Goal: Task Accomplishment & Management: Manage account settings

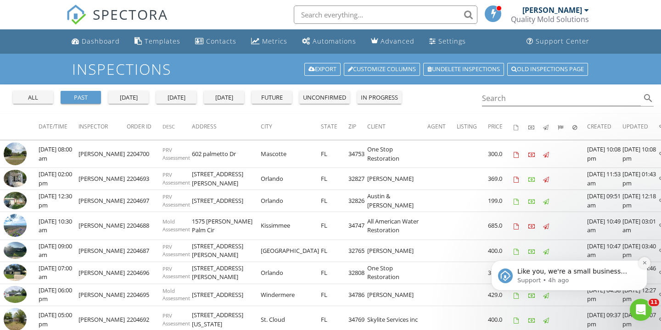
click at [648, 263] on button "Dismiss notification" at bounding box center [645, 263] width 12 height 12
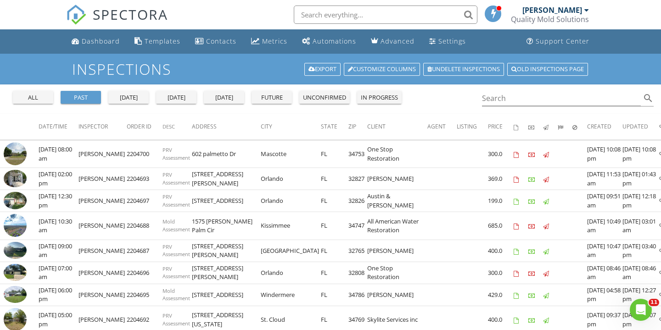
click at [137, 95] on div "yesterday" at bounding box center [128, 97] width 33 height 9
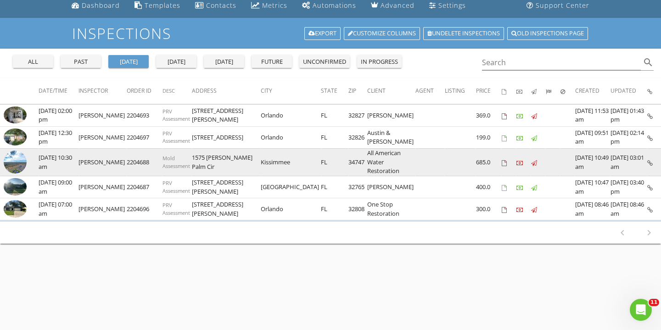
scroll to position [43, 0]
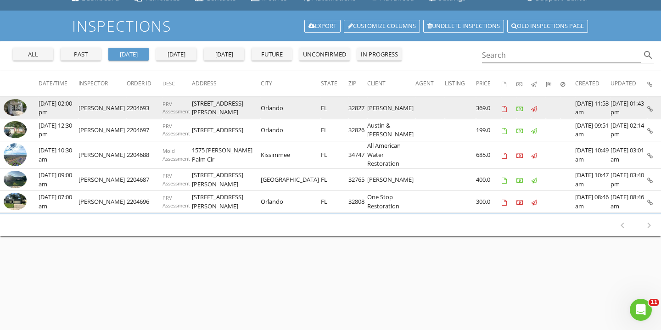
click at [17, 108] on img at bounding box center [15, 107] width 23 height 17
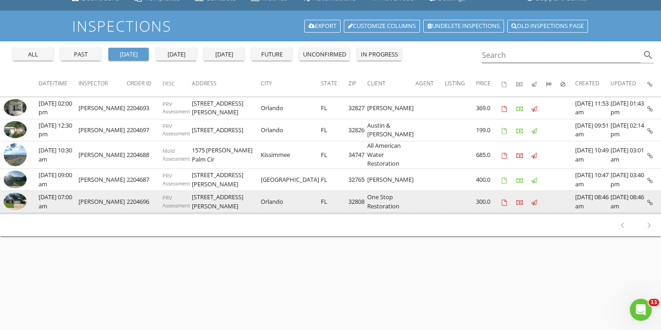
click at [17, 210] on img at bounding box center [15, 201] width 23 height 17
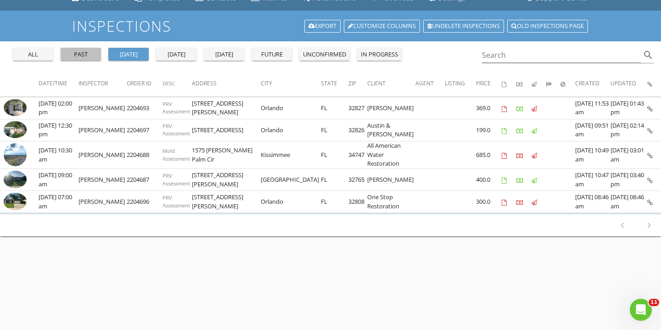
click at [90, 59] on button "past" at bounding box center [81, 54] width 40 height 13
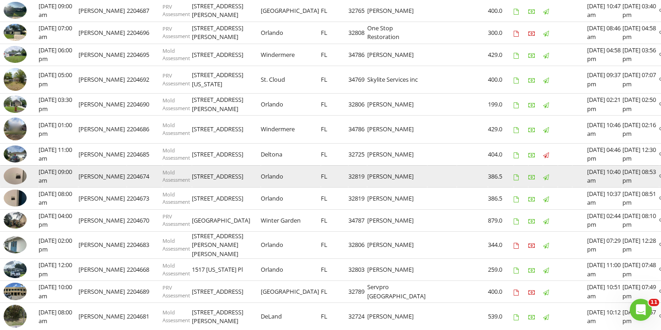
scroll to position [240, 0]
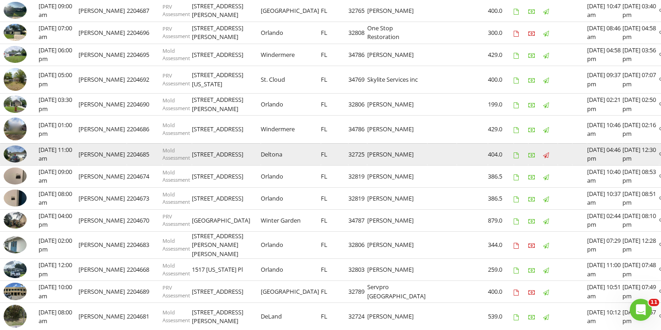
click at [22, 163] on img at bounding box center [15, 154] width 23 height 17
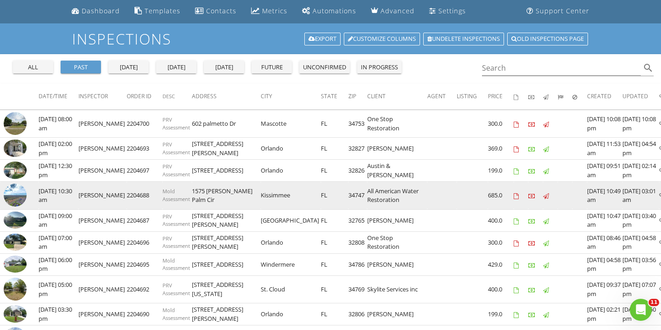
scroll to position [34, 0]
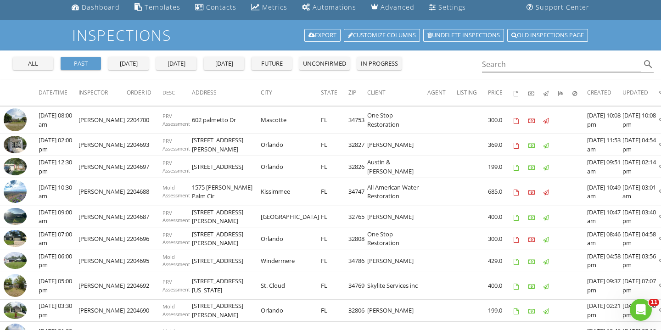
click at [168, 61] on div "today" at bounding box center [176, 63] width 33 height 9
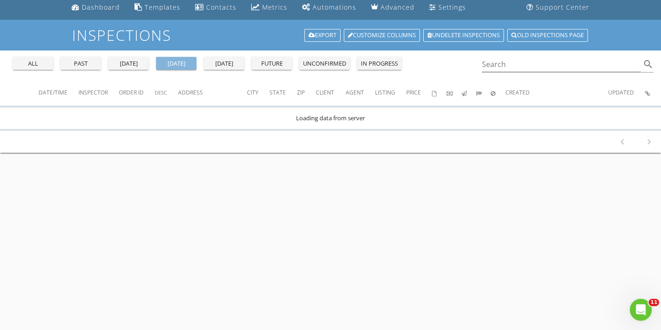
scroll to position [0, 0]
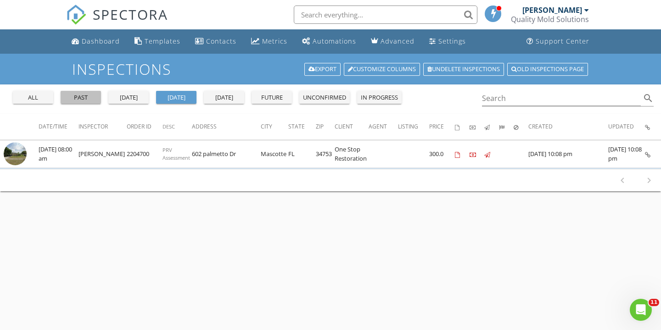
click at [84, 98] on div "past" at bounding box center [80, 97] width 33 height 9
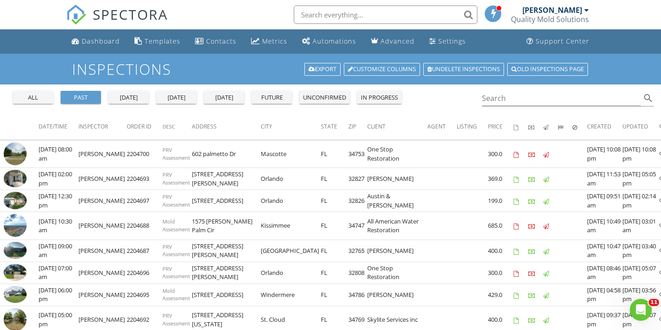
click at [129, 96] on div "yesterday" at bounding box center [128, 97] width 33 height 9
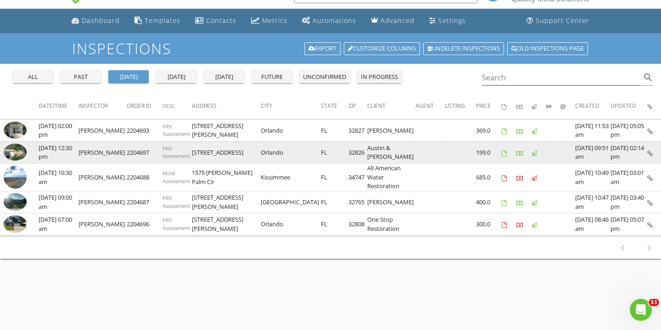
scroll to position [25, 0]
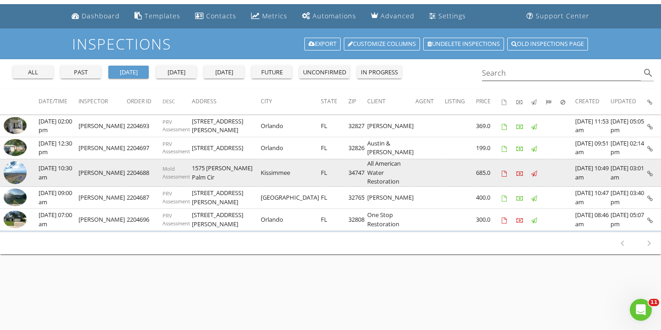
click at [18, 174] on img at bounding box center [15, 172] width 23 height 23
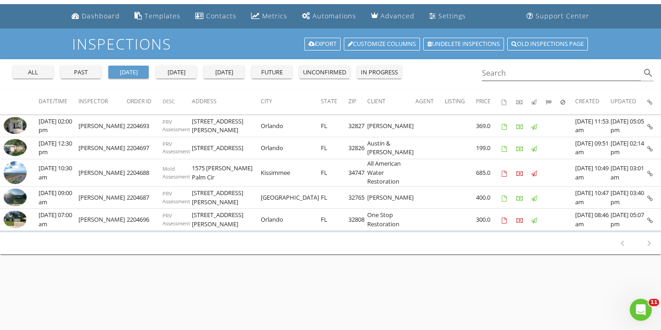
click at [89, 72] on div "past" at bounding box center [80, 72] width 33 height 9
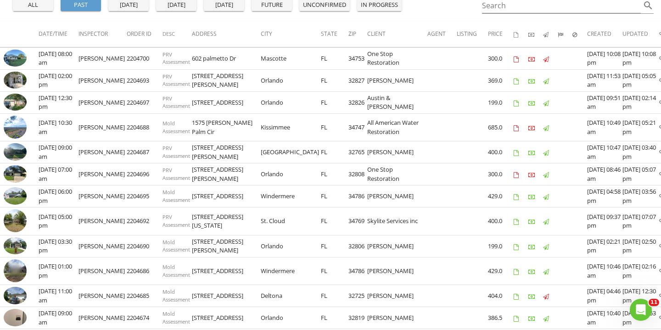
scroll to position [95, 0]
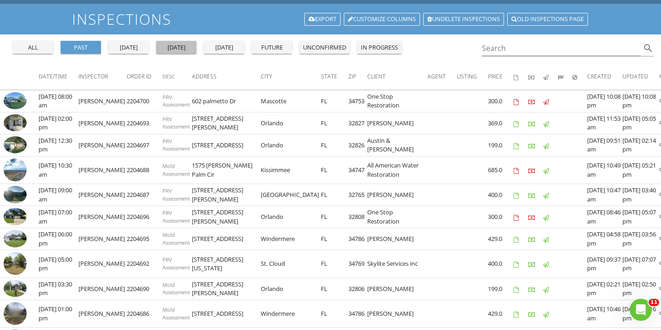
click at [179, 48] on div "today" at bounding box center [176, 47] width 33 height 9
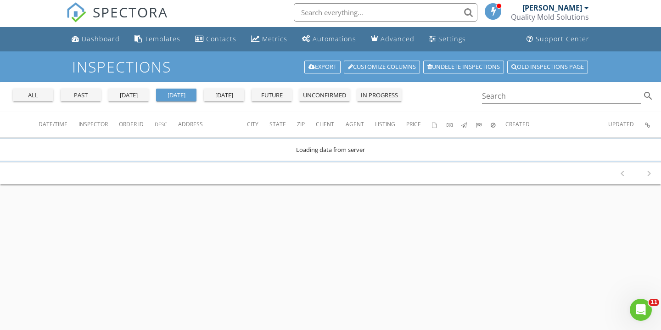
scroll to position [0, 0]
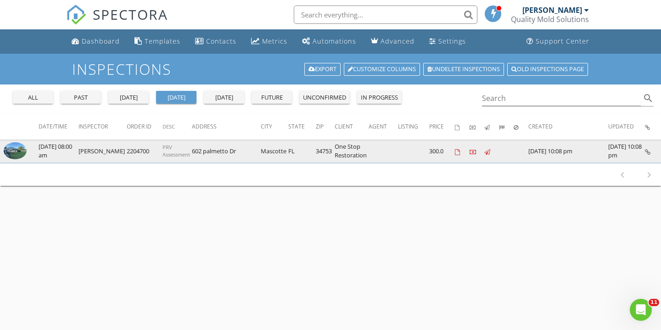
click at [10, 151] on img at bounding box center [15, 150] width 23 height 17
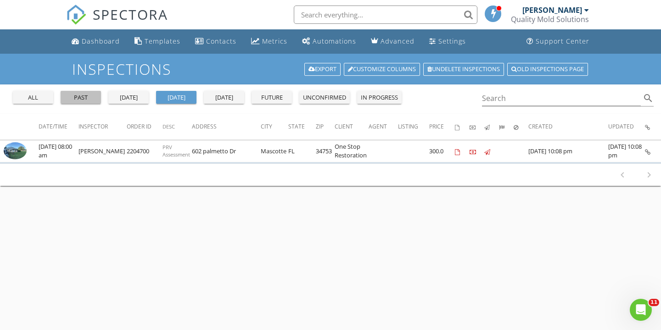
click at [88, 94] on div "past" at bounding box center [80, 97] width 33 height 9
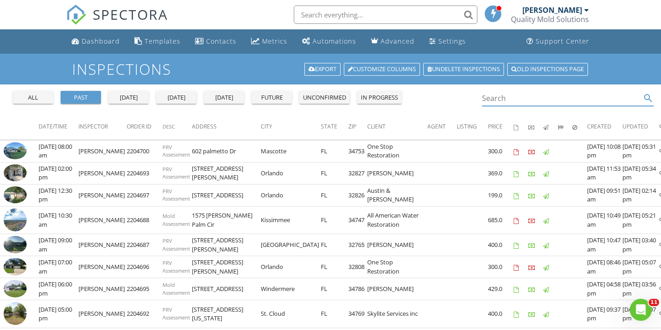
click at [513, 95] on input "Search" at bounding box center [561, 98] width 159 height 15
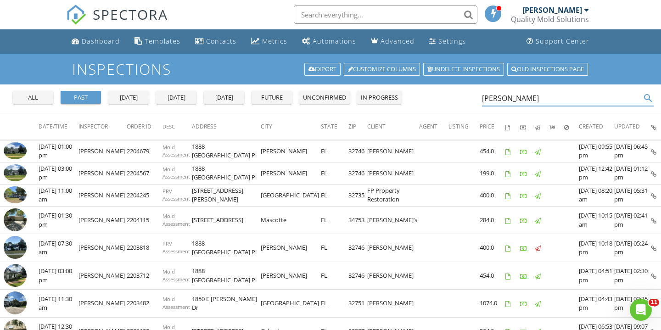
type input "Adam"
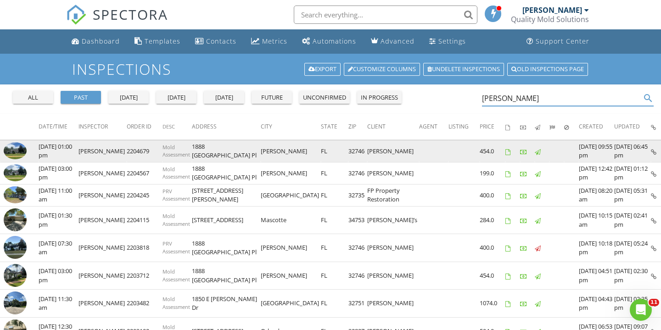
drag, startPoint x: 544, startPoint y: 106, endPoint x: 19, endPoint y: 152, distance: 527.6
click at [19, 152] on img at bounding box center [15, 150] width 23 height 17
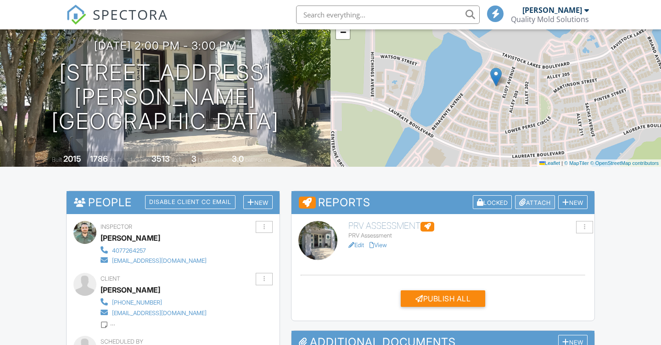
scroll to position [135, 0]
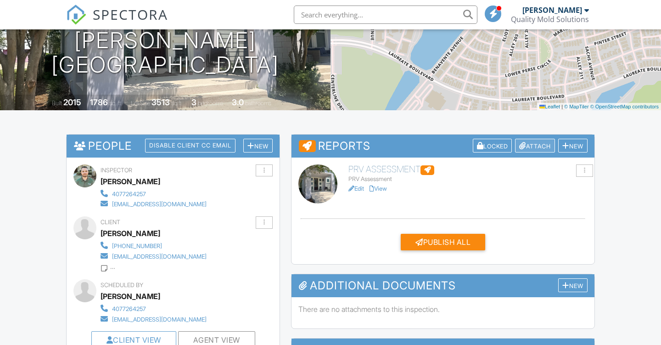
click at [532, 147] on div "Attach" at bounding box center [535, 146] width 40 height 14
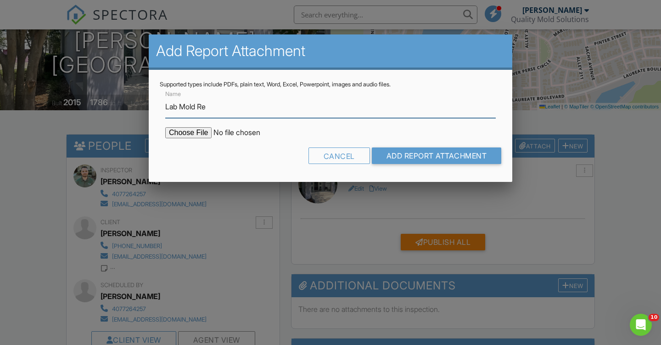
scroll to position [0, 0]
type input "Lab Mold Report"
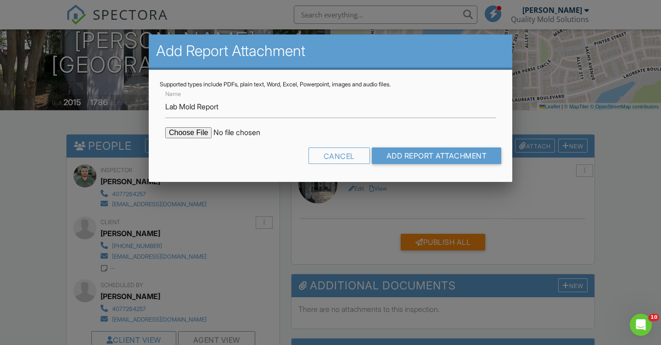
click at [191, 133] on input "file" at bounding box center [243, 132] width 156 height 11
type input "C:\fakepath\Project-4205907_8075 Schelling St.pdf"
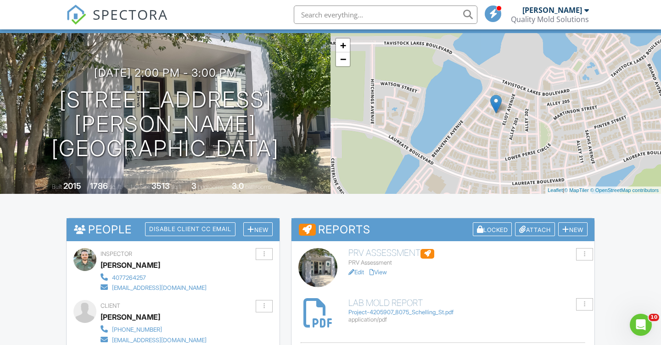
scroll to position [171, 0]
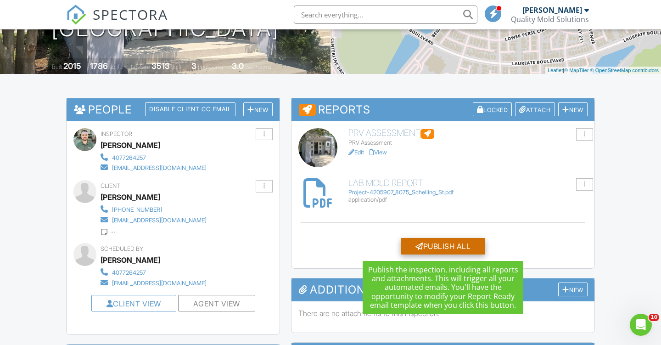
click at [446, 249] on div "Publish All" at bounding box center [443, 246] width 84 height 17
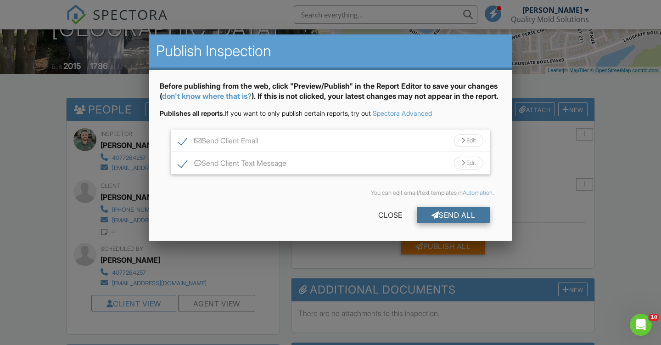
click at [451, 223] on div "Send All" at bounding box center [453, 215] width 73 height 17
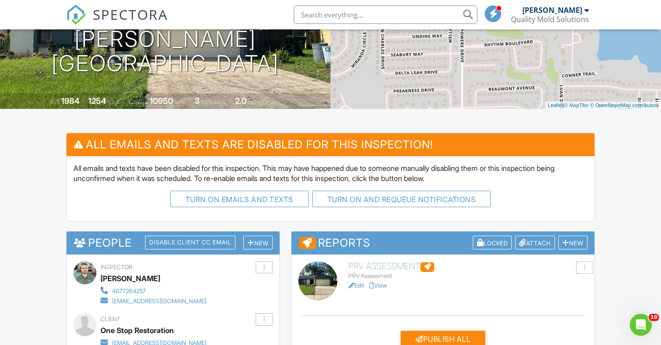
scroll to position [207, 0]
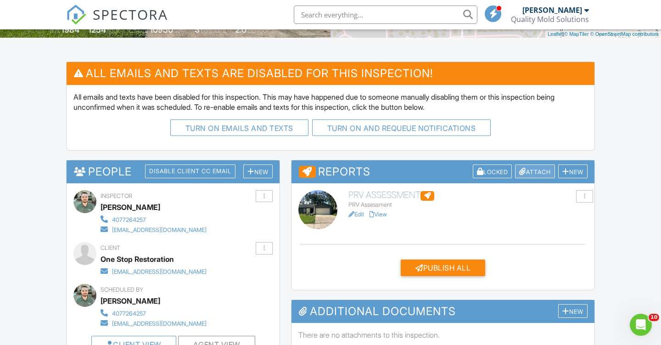
click at [528, 166] on div "Attach" at bounding box center [535, 171] width 40 height 14
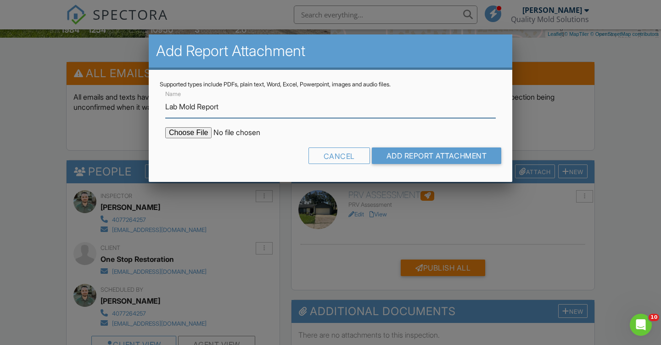
type input "Lab Mold Report"
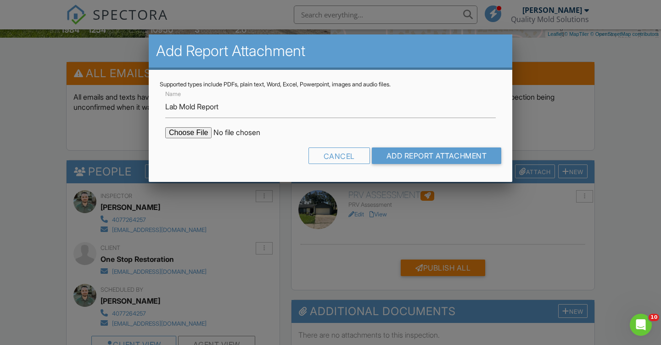
click at [193, 132] on input "file" at bounding box center [243, 132] width 156 height 11
click at [194, 135] on input "file" at bounding box center [243, 132] width 156 height 11
type input "C:\fakepath\Project-4205914_6132 Sparling HIlls Circle.pdf"
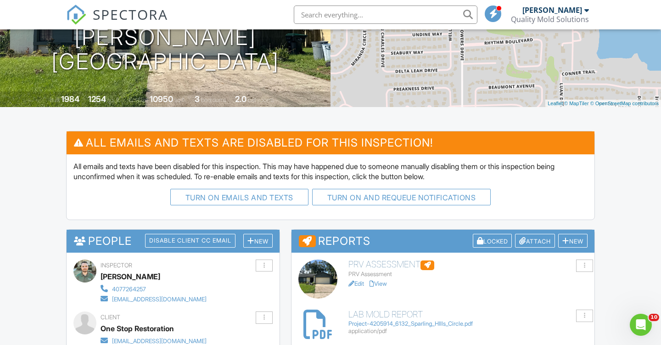
scroll to position [234, 0]
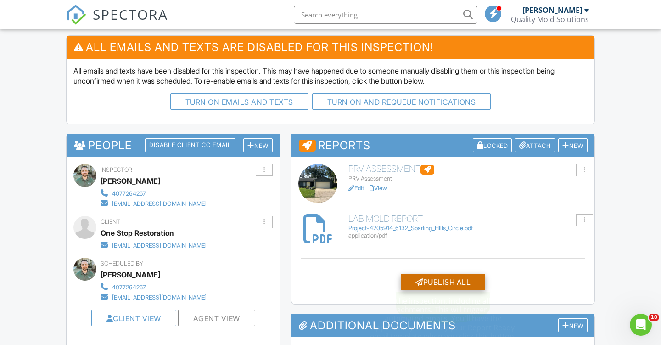
click at [463, 280] on div "Publish All" at bounding box center [443, 282] width 84 height 17
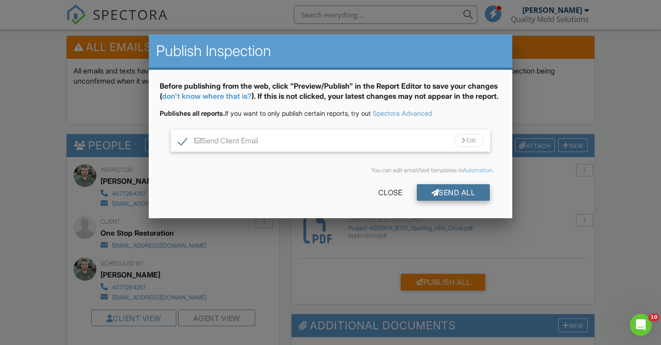
click at [457, 201] on div "Send All" at bounding box center [453, 192] width 73 height 17
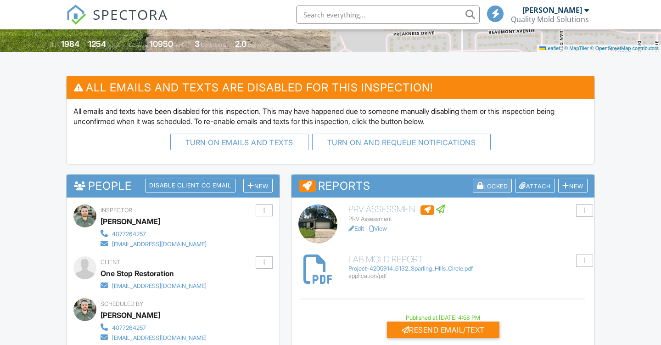
click at [488, 183] on div "Locked" at bounding box center [492, 186] width 39 height 14
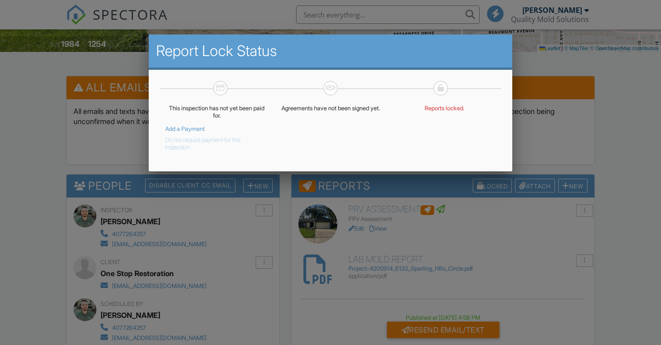
click at [186, 146] on button "Do not require payment for this inspection." at bounding box center [209, 142] width 89 height 18
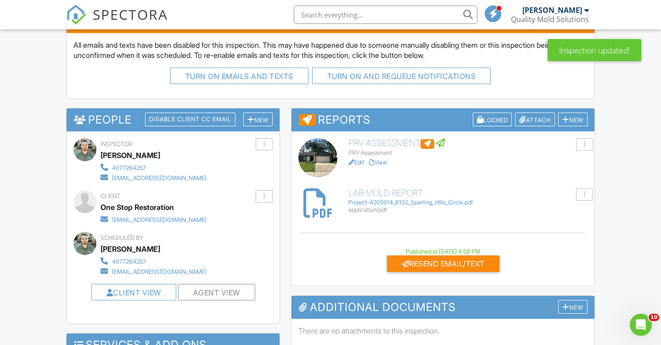
scroll to position [259, 0]
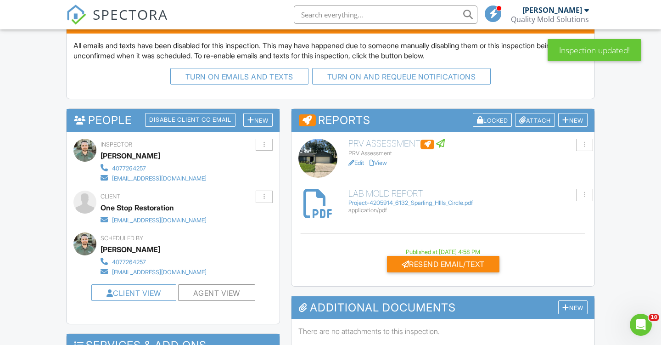
click at [375, 203] on div "Project-4205914_6132_Sparling_HIlls_Circle.pdf" at bounding box center [467, 202] width 239 height 7
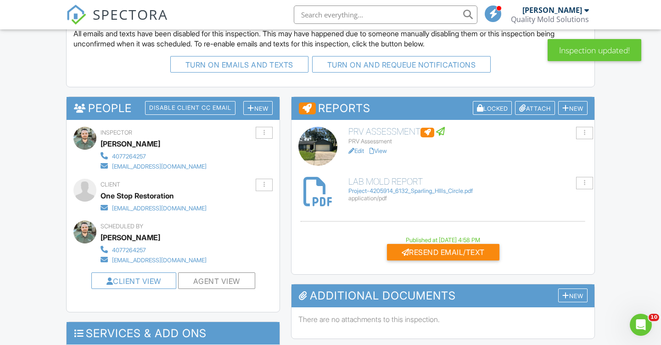
click at [386, 148] on link "View" at bounding box center [378, 150] width 17 height 7
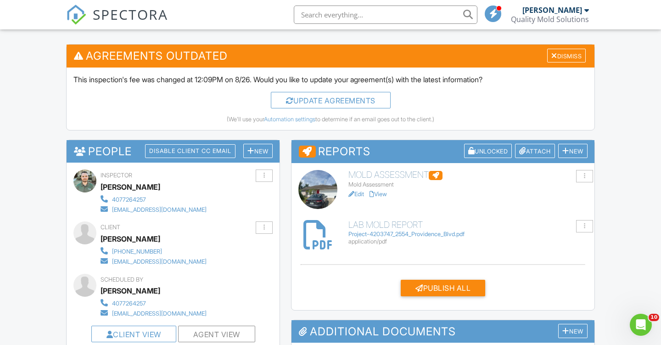
scroll to position [224, 0]
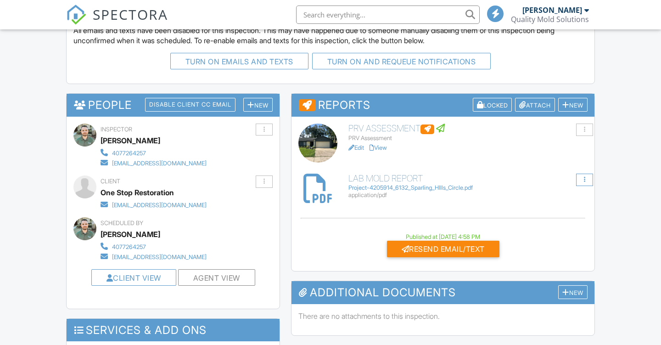
click at [585, 177] on div at bounding box center [584, 180] width 1 height 6
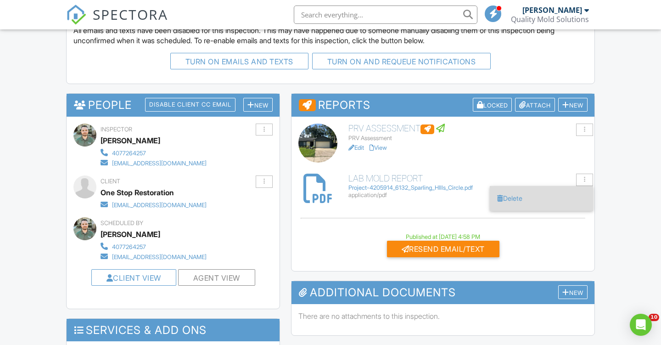
click at [512, 193] on link "Delete" at bounding box center [541, 198] width 89 height 10
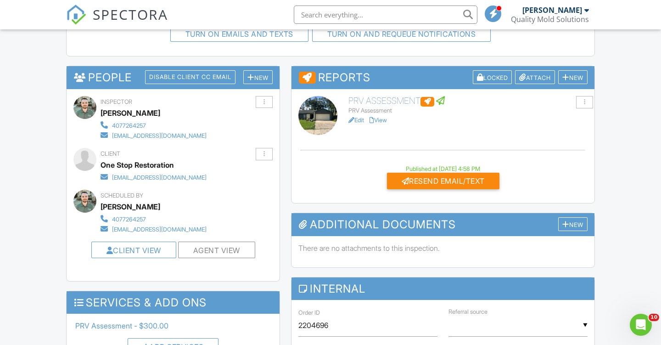
scroll to position [252, 0]
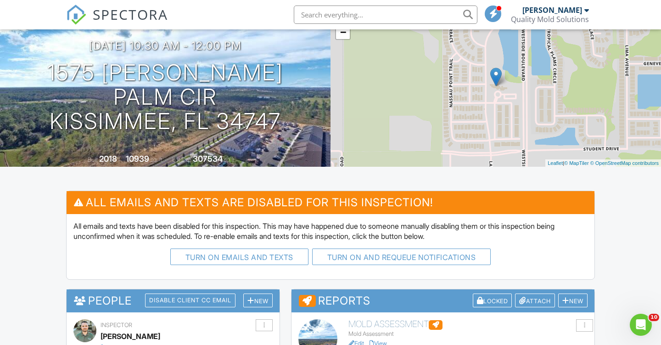
scroll to position [87, 0]
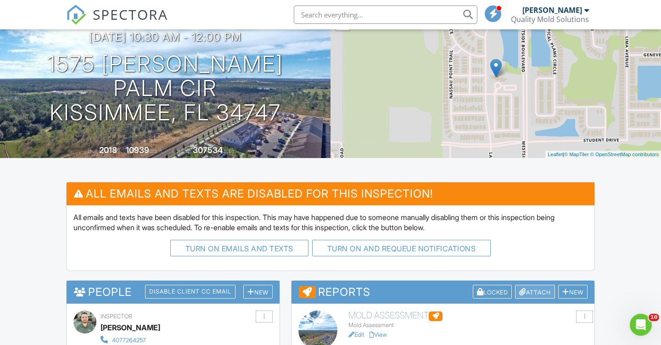
click at [542, 292] on div "Attach" at bounding box center [535, 292] width 40 height 14
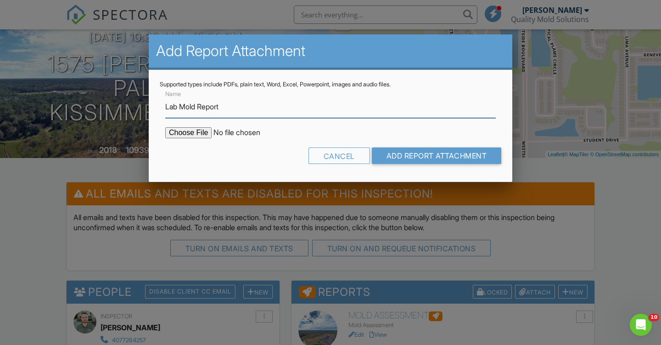
type input "Lab Mold Report"
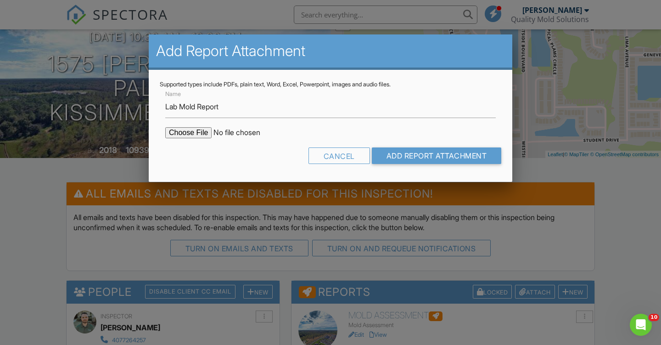
click at [192, 134] on input "file" at bounding box center [243, 132] width 156 height 11
type input "C:\fakepath\Project-4205901_1575 Carey Palm Circle.pdf"
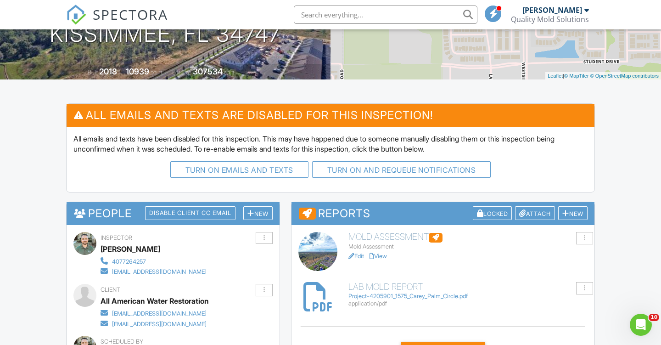
scroll to position [206, 0]
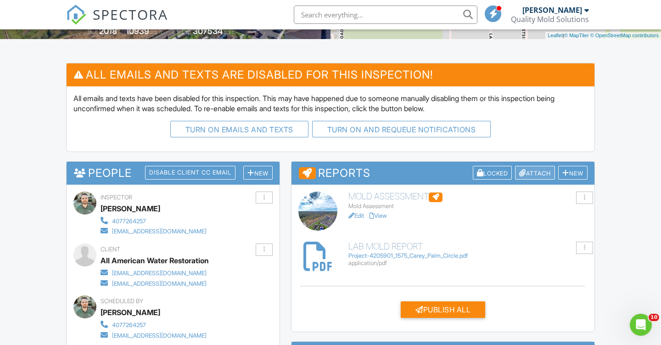
click at [529, 170] on div "Attach" at bounding box center [535, 173] width 40 height 14
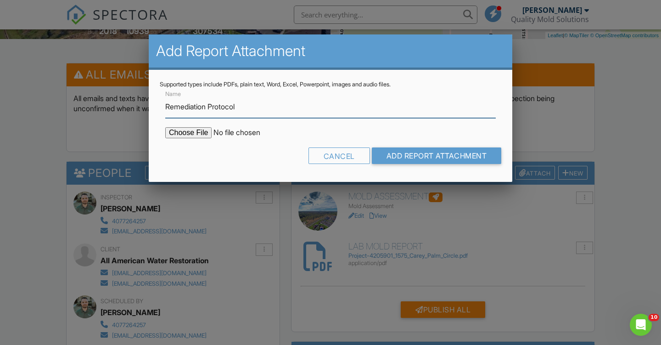
type input "Remediation Protocol"
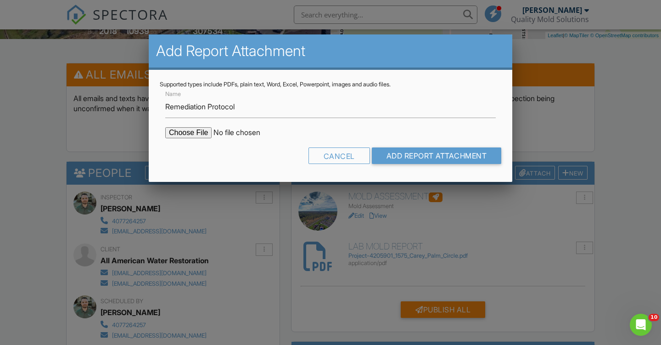
click at [197, 132] on input "file" at bounding box center [243, 132] width 156 height 11
type input "C:\fakepath\Remediation Protocol 1575 Carey Palm Cir.pdf"
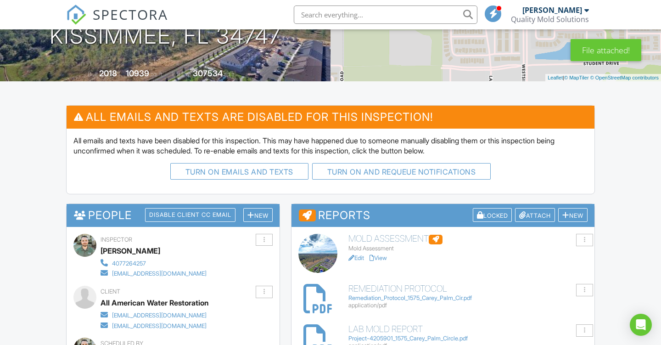
click at [359, 256] on link "Edit" at bounding box center [356, 257] width 16 height 7
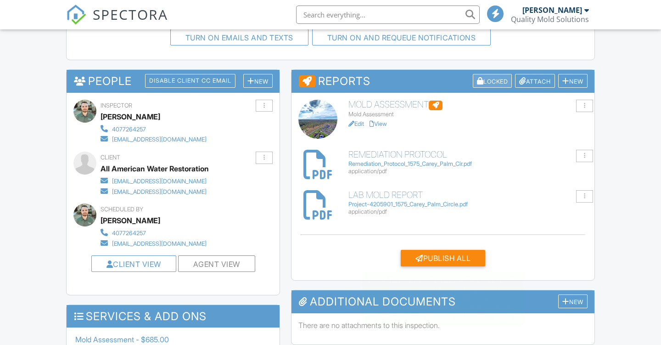
click at [489, 82] on div "Locked" at bounding box center [492, 81] width 39 height 14
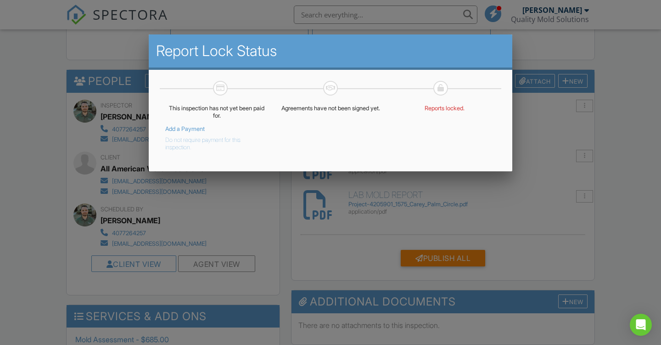
click at [232, 139] on button "Do not require payment for this inspection." at bounding box center [209, 142] width 89 height 18
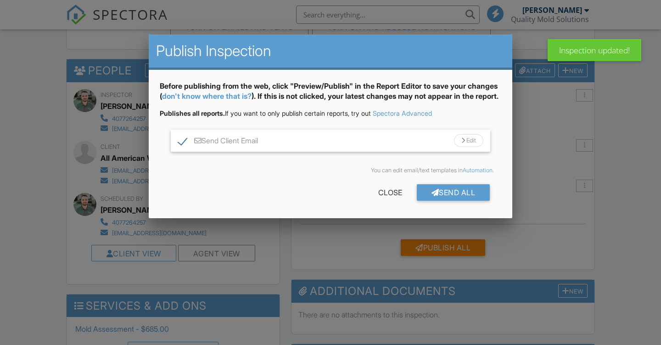
scroll to position [308, 0]
click at [450, 201] on div "Send All" at bounding box center [453, 192] width 73 height 17
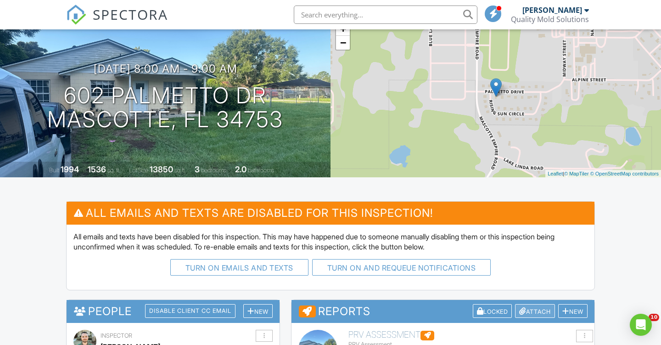
scroll to position [165, 0]
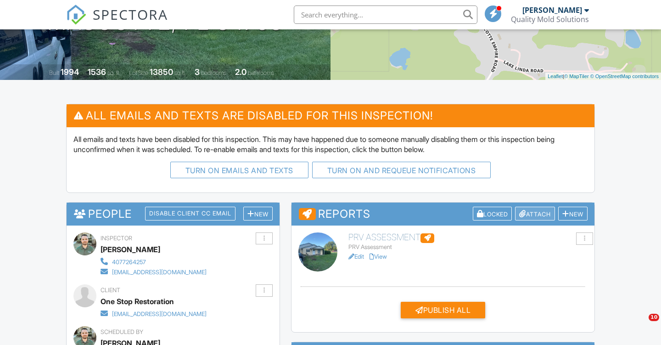
click at [525, 213] on div "Attach" at bounding box center [535, 214] width 40 height 14
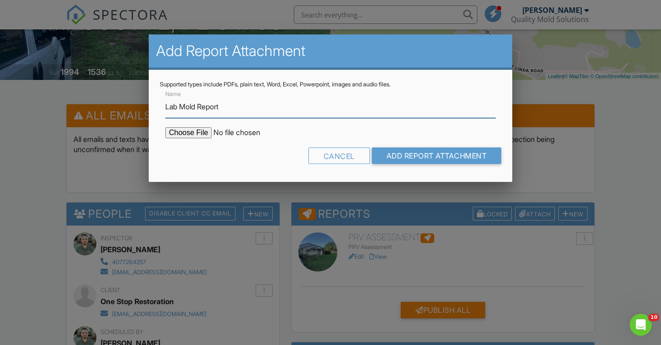
type input "Lab Mold Report"
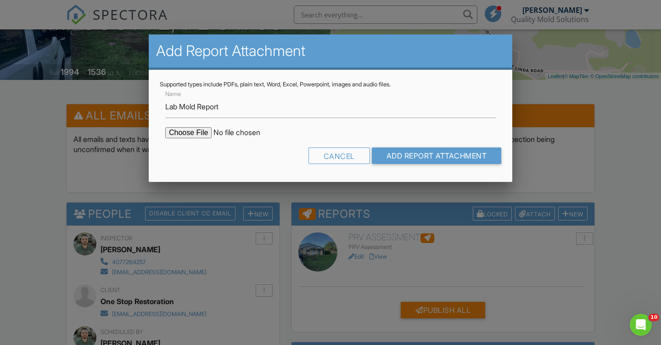
click at [179, 133] on input "file" at bounding box center [243, 132] width 156 height 11
type input "C:\fakepath\Project-4205921_602 Palmetto Dr.pdf"
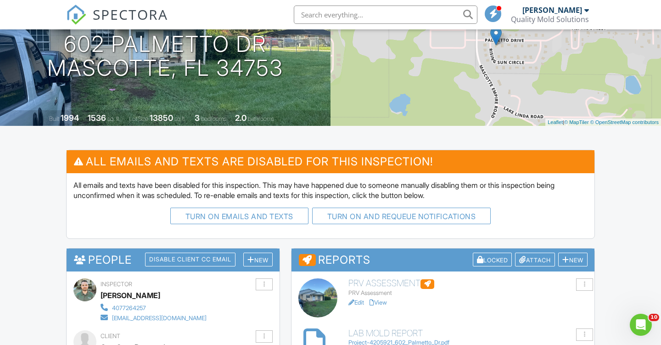
scroll to position [227, 0]
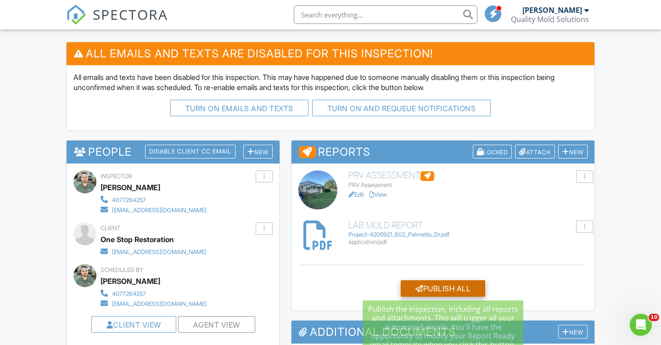
click at [446, 288] on div "Publish All" at bounding box center [443, 288] width 84 height 17
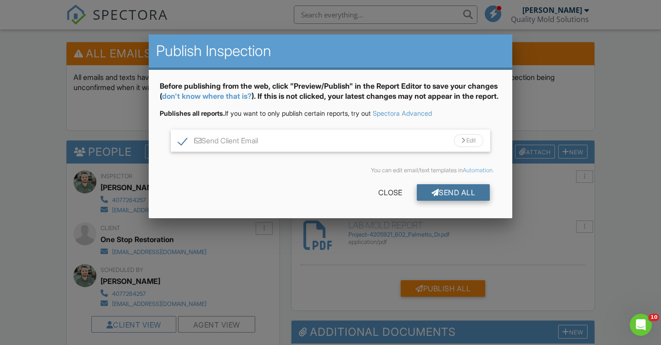
click at [450, 200] on div "Send All" at bounding box center [453, 192] width 73 height 17
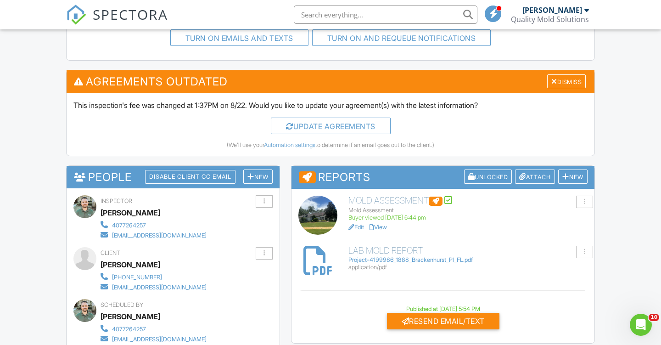
scroll to position [331, 0]
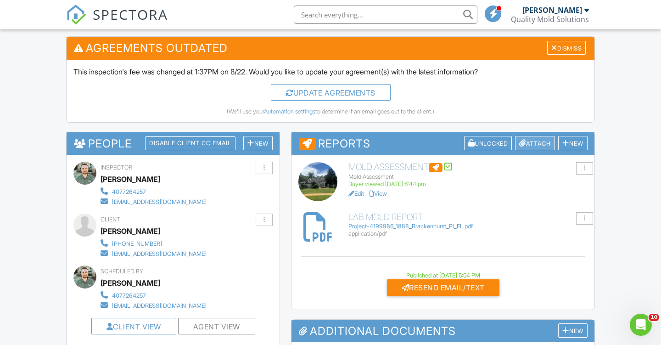
click at [539, 143] on div "Attach" at bounding box center [535, 143] width 40 height 14
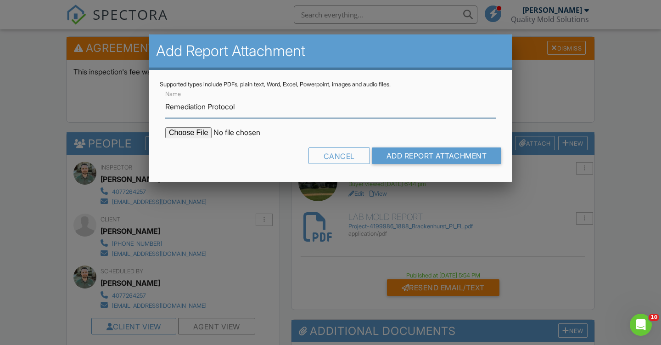
type input "Remediation Protocol"
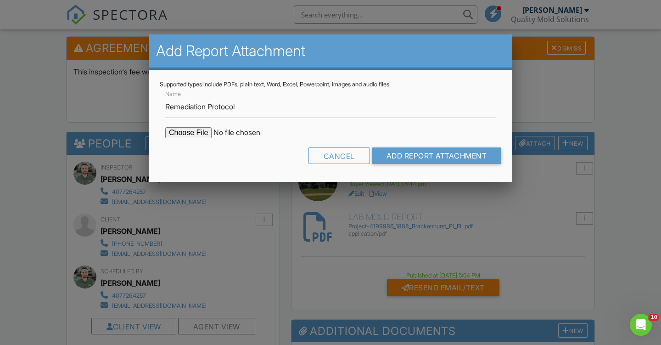
click at [188, 135] on input "file" at bounding box center [243, 132] width 156 height 11
type input "C:\fakepath\Remediation Protocol 1888 Brackenhurst Pl.pdf"
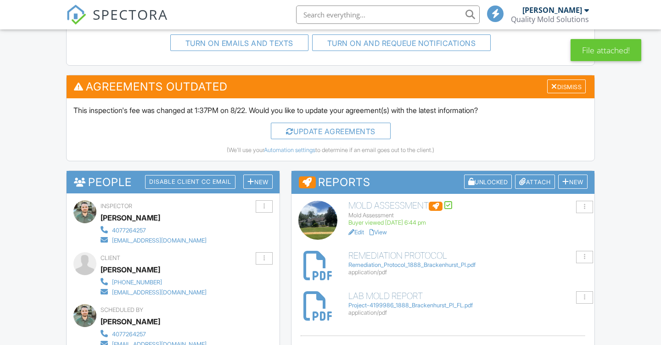
scroll to position [306, 0]
